Goal: Transaction & Acquisition: Purchase product/service

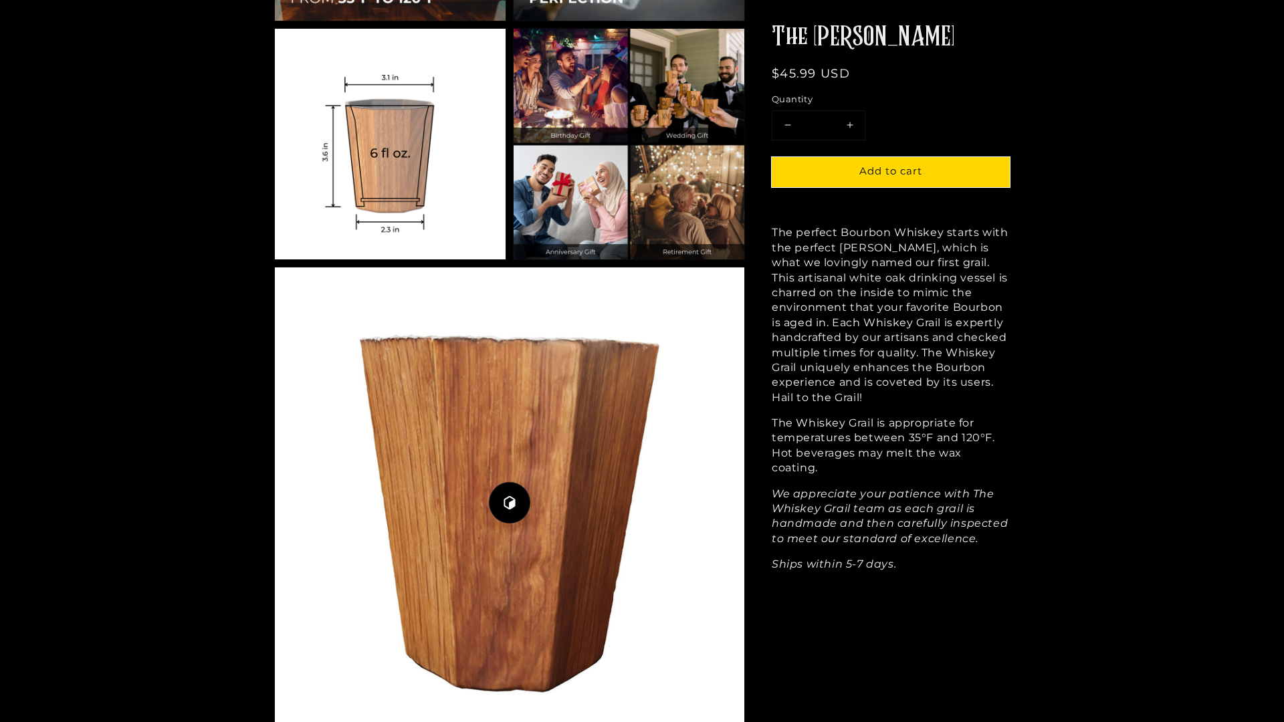
scroll to position [1771, 0]
